Goal: Find specific page/section: Find specific page/section

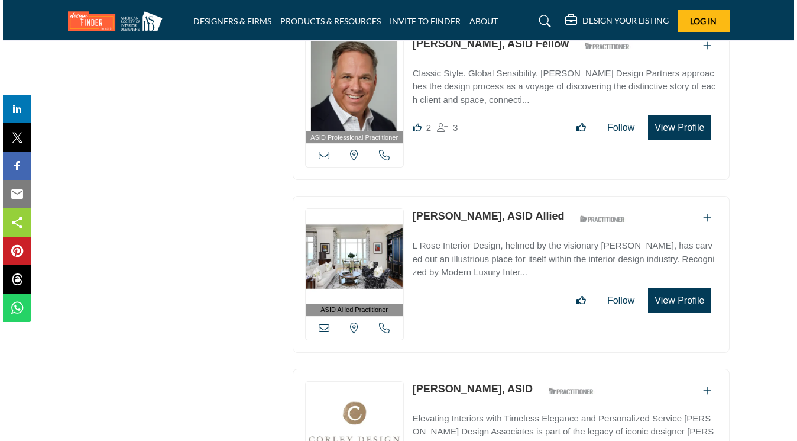
scroll to position [9463, 0]
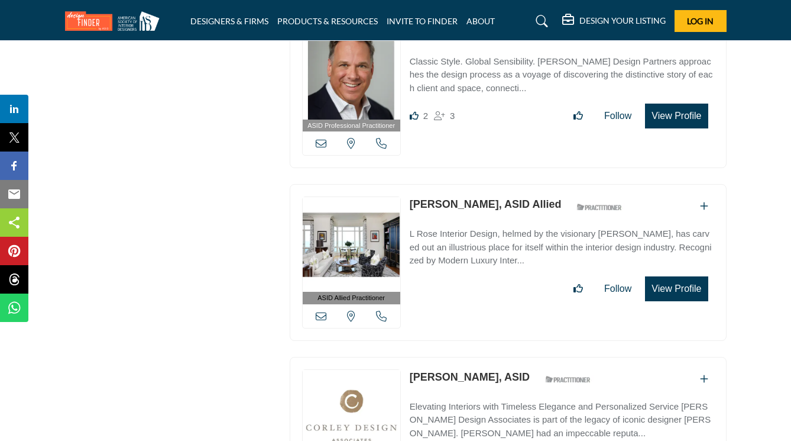
click at [665, 276] on button "View Profile" at bounding box center [676, 288] width 63 height 25
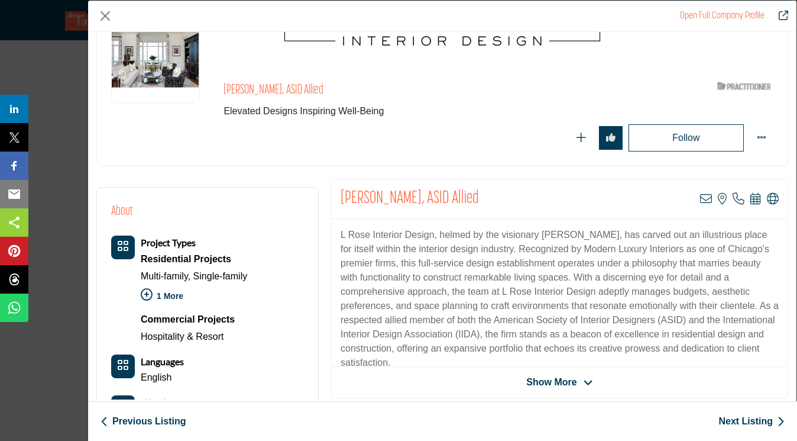
scroll to position [99, 0]
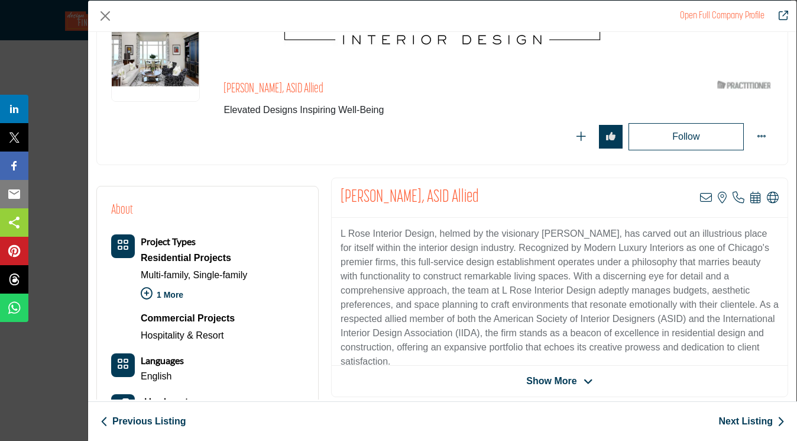
click at [546, 380] on span "Show More" at bounding box center [551, 381] width 50 height 14
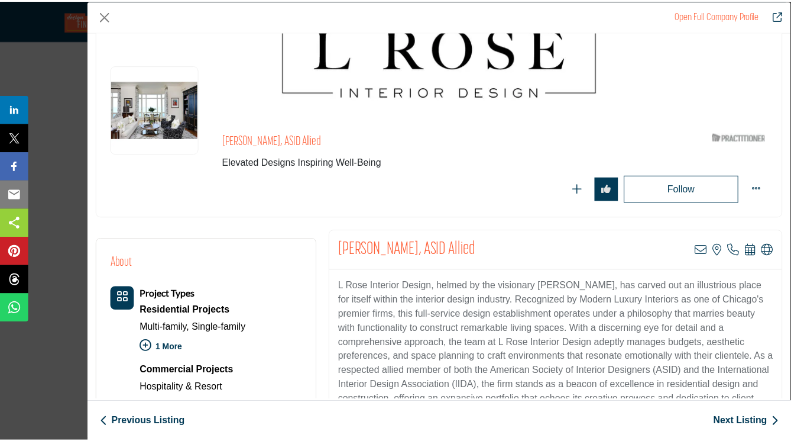
scroll to position [0, 0]
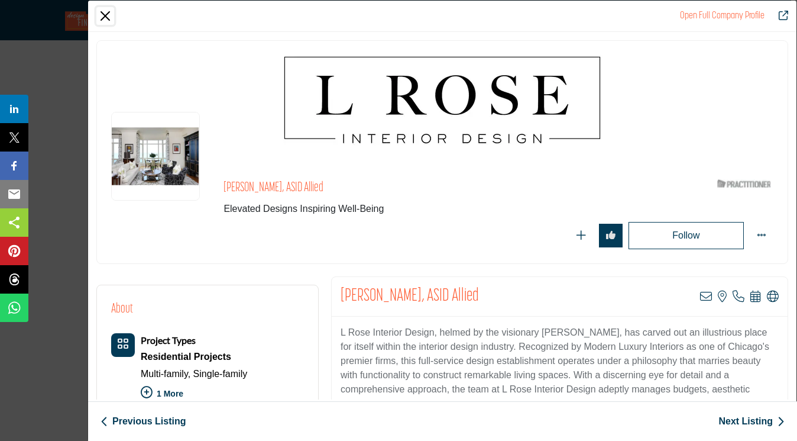
click at [105, 15] on button "Close" at bounding box center [105, 16] width 18 height 18
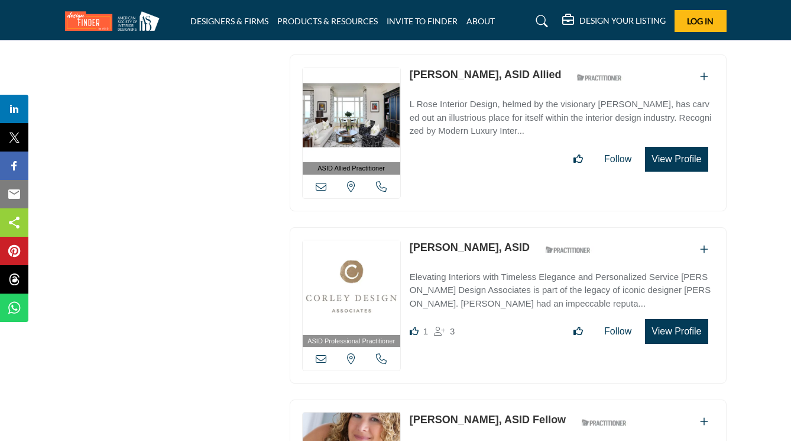
scroll to position [9592, 0]
click at [366, 263] on img at bounding box center [352, 288] width 98 height 95
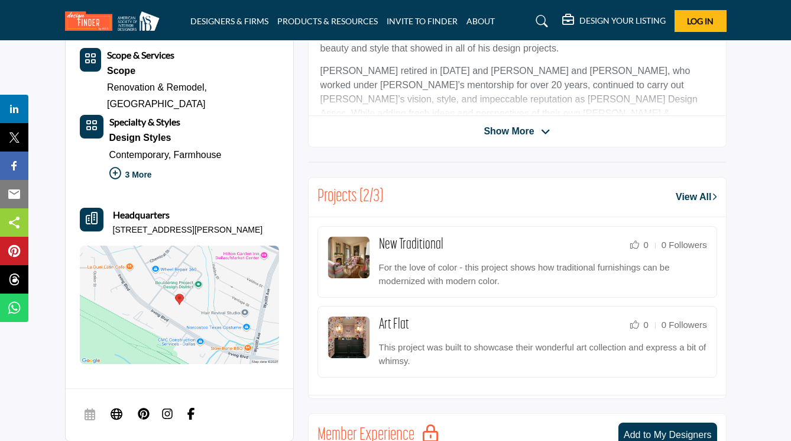
scroll to position [406, 0]
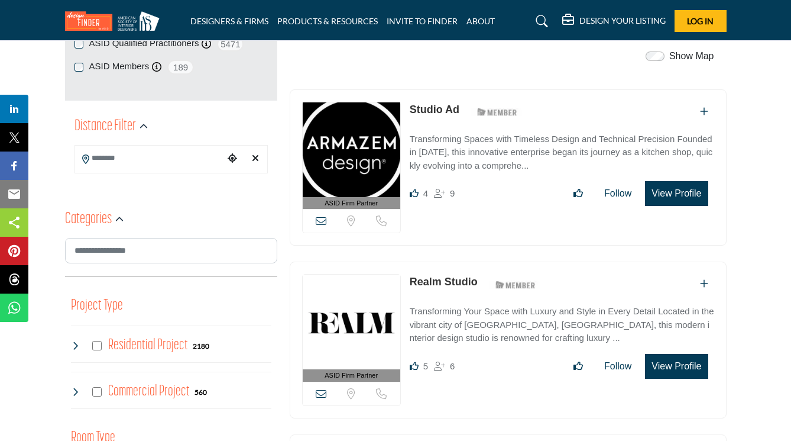
scroll to position [244, 0]
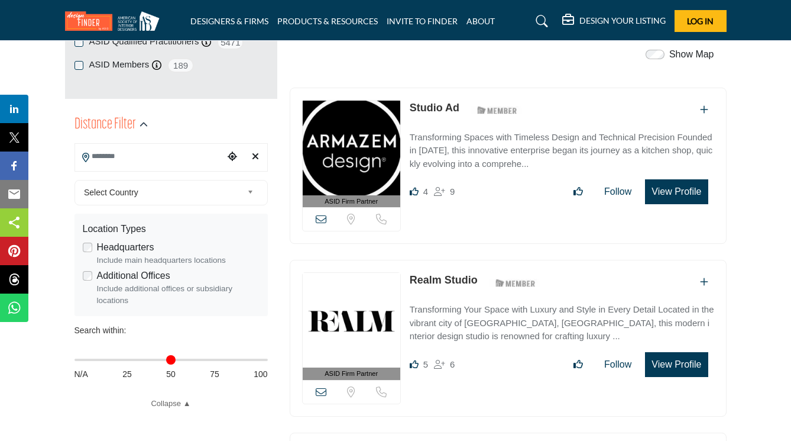
click at [203, 154] on input "Search Location" at bounding box center [149, 156] width 149 height 23
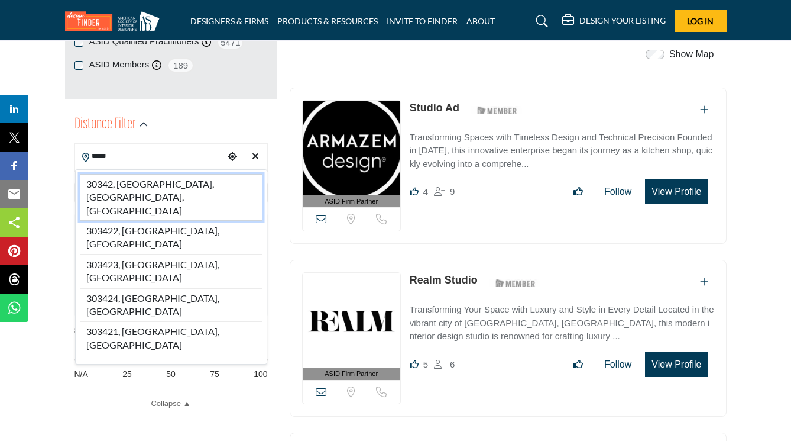
click at [135, 180] on li "30342, [GEOGRAPHIC_DATA], [GEOGRAPHIC_DATA], [GEOGRAPHIC_DATA]" at bounding box center [171, 197] width 183 height 47
type input "**********"
type input "***"
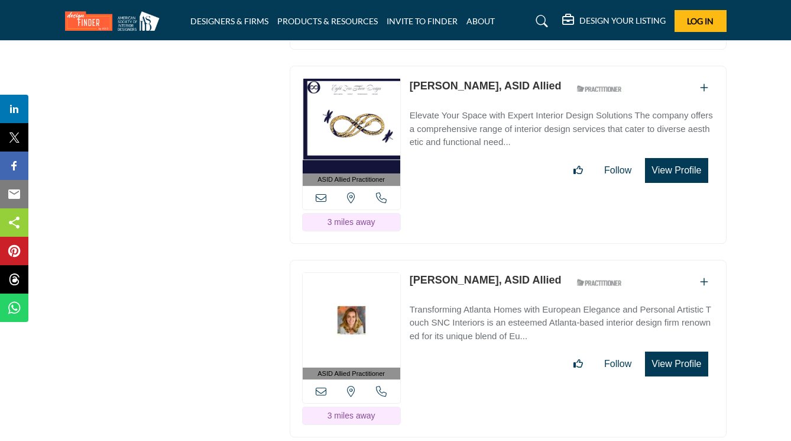
scroll to position [4028, 0]
click at [366, 272] on img at bounding box center [352, 319] width 98 height 95
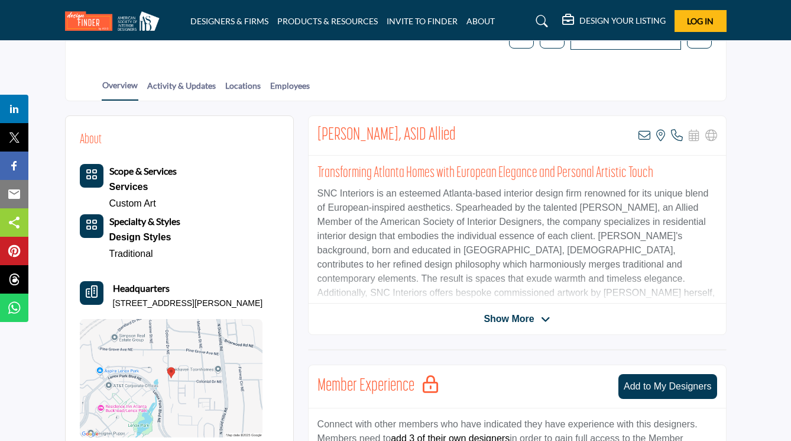
scroll to position [216, 0]
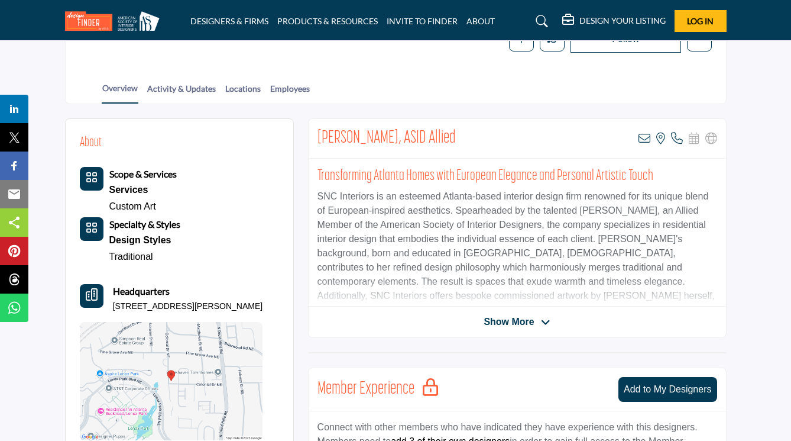
click at [509, 318] on span "Show More" at bounding box center [509, 322] width 50 height 14
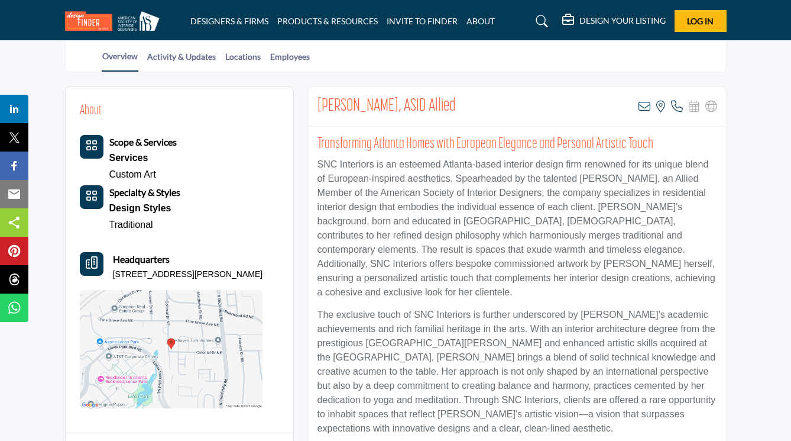
scroll to position [241, 0]
